Goal: Find specific page/section: Find specific page/section

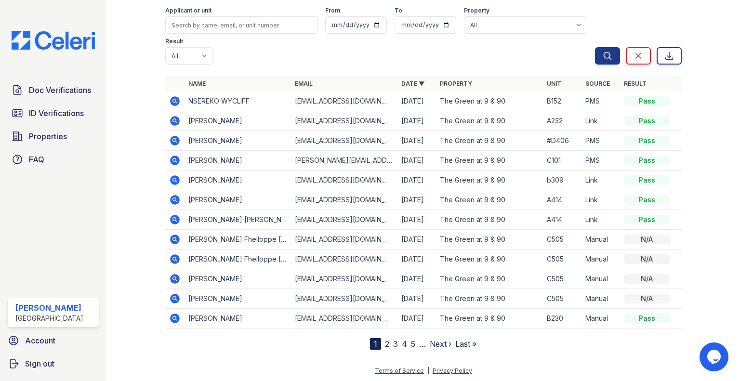
scroll to position [2, 0]
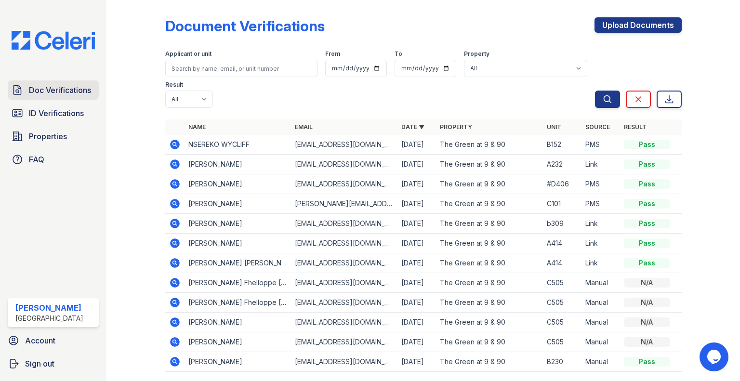
click at [73, 88] on span "Doc Verifications" at bounding box center [60, 90] width 62 height 12
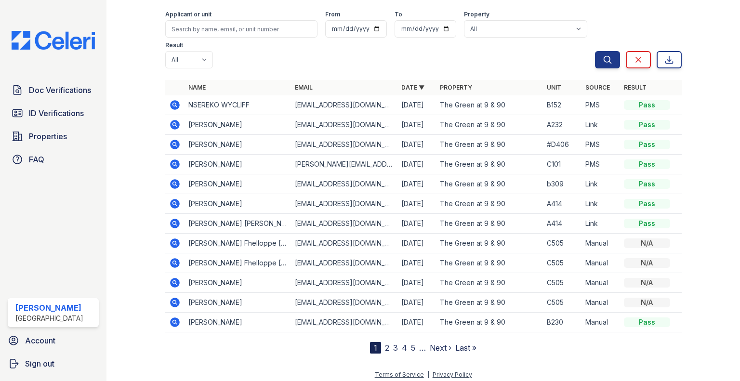
scroll to position [0, 0]
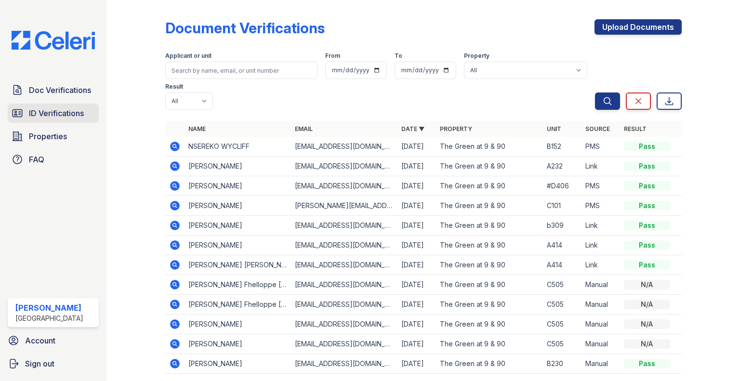
click at [83, 116] on span "ID Verifications" at bounding box center [56, 113] width 55 height 12
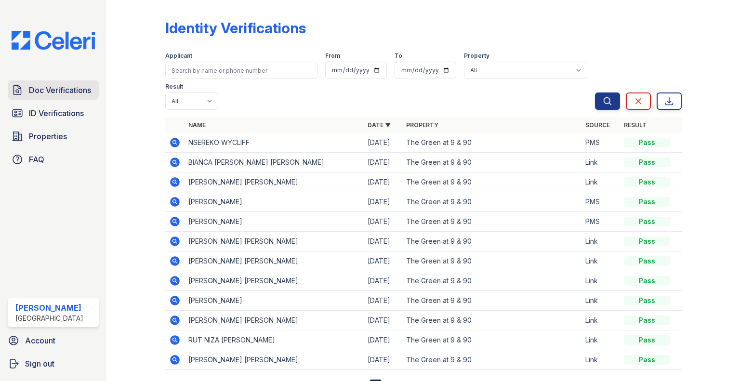
click at [94, 86] on link "Doc Verifications" at bounding box center [53, 89] width 91 height 19
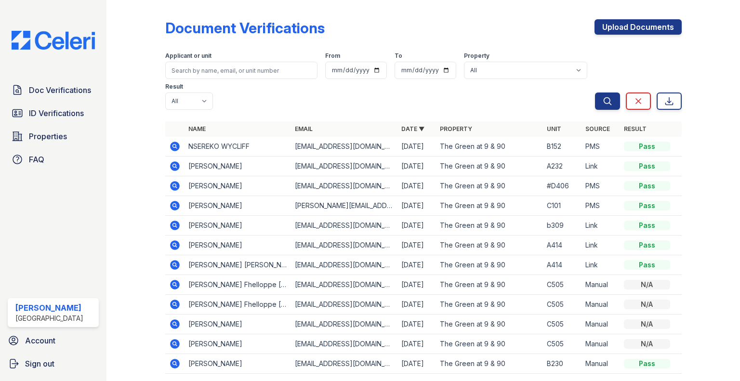
click at [268, 101] on div "Applicant or unit From To Property All The Green at 9 & 90 Result All Pass Caut…" at bounding box center [380, 79] width 430 height 62
drag, startPoint x: 164, startPoint y: 26, endPoint x: 187, endPoint y: 37, distance: 25.9
click at [187, 37] on div "Document Verifications Upload Documents Filter Applicant or unit From To Proper…" at bounding box center [423, 205] width 603 height 410
click at [194, 33] on div "Document Verifications" at bounding box center [244, 27] width 159 height 17
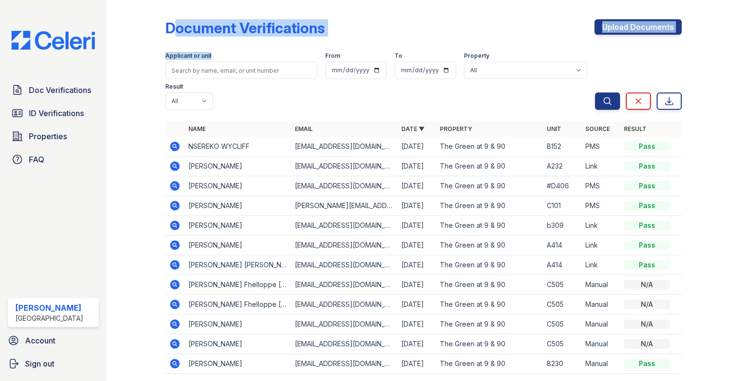
drag, startPoint x: 168, startPoint y: 26, endPoint x: 265, endPoint y: 107, distance: 126.5
click at [265, 107] on div "Document Verifications Upload Documents Filter Applicant or unit From To Proper…" at bounding box center [423, 199] width 516 height 391
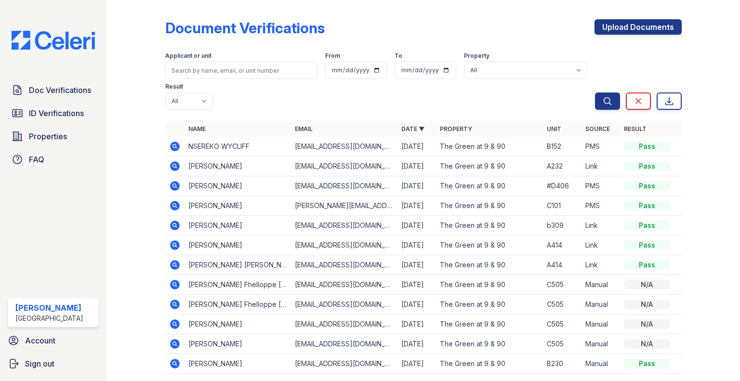
click at [265, 107] on div "Applicant or unit From To Property All The Green at 9 & 90 Result All Pass Caut…" at bounding box center [380, 79] width 430 height 62
click at [60, 88] on span "Doc Verifications" at bounding box center [60, 90] width 62 height 12
click at [66, 81] on link "Doc Verifications" at bounding box center [53, 89] width 91 height 19
